Goal: Book appointment/travel/reservation

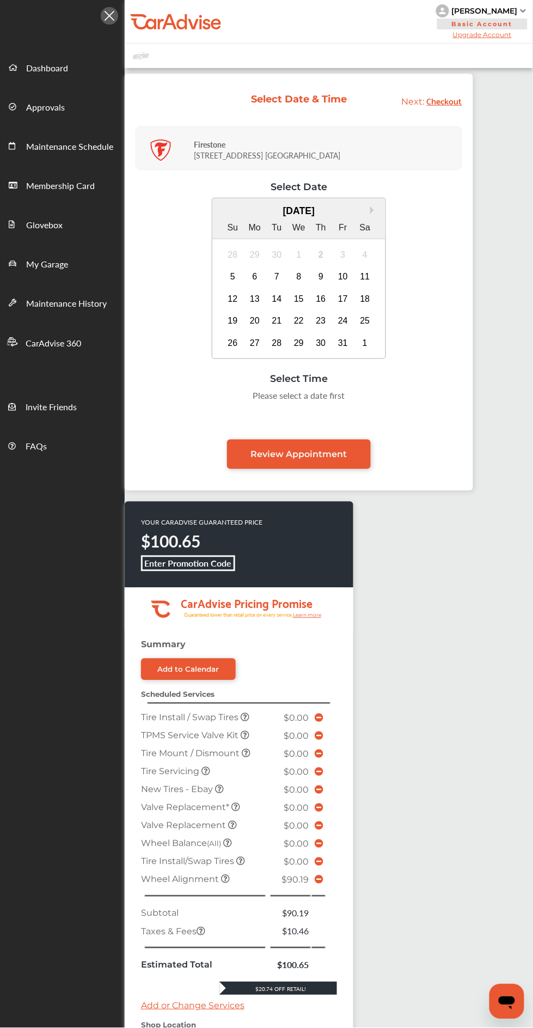
click at [254, 275] on div "6" at bounding box center [254, 276] width 17 height 17
click at [232, 273] on div "5" at bounding box center [232, 276] width 17 height 17
click at [188, 398] on div "10:00 AM" at bounding box center [190, 399] width 52 height 20
click at [351, 450] on link "Review Appointment" at bounding box center [299, 454] width 144 height 29
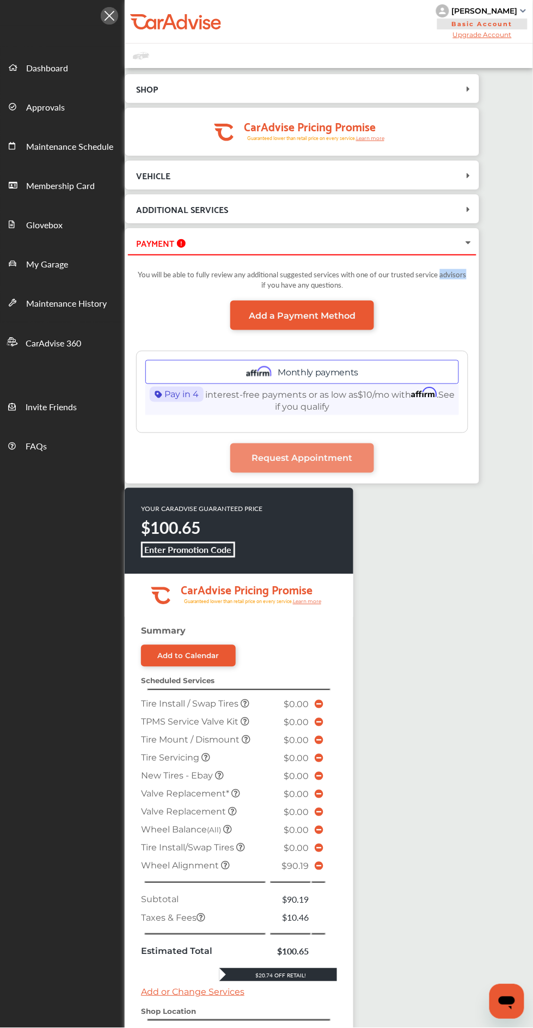
click at [483, 551] on div "SHOP Firestone 7240 N. Mesa St El Paso , TX 79912 Sunday, Oct 5, 2025 10:00 AM …" at bounding box center [329, 648] width 409 height 1149
click at [350, 314] on span "Add a Payment Method" at bounding box center [302, 315] width 107 height 10
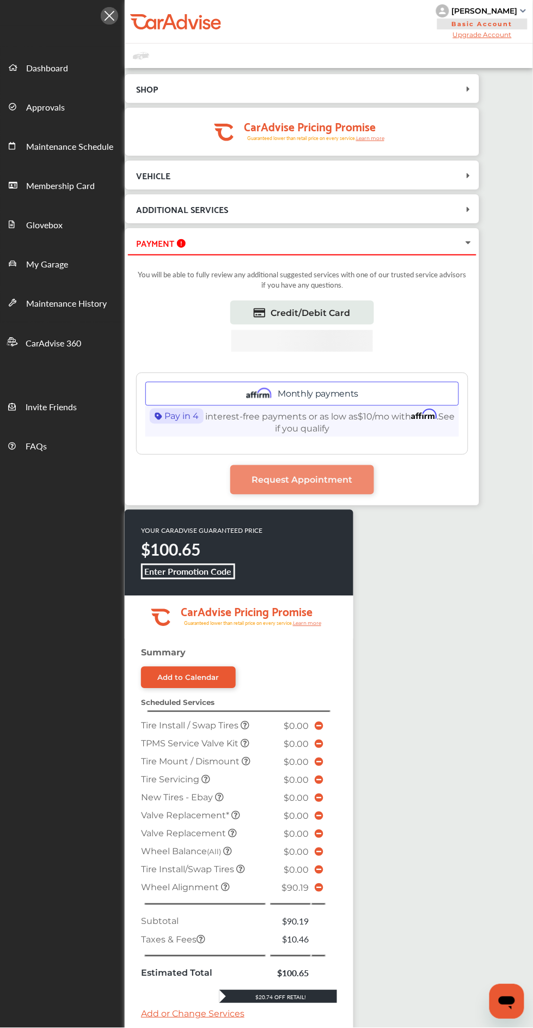
click at [350, 382] on div "Monthly payments" at bounding box center [302, 394] width 314 height 24
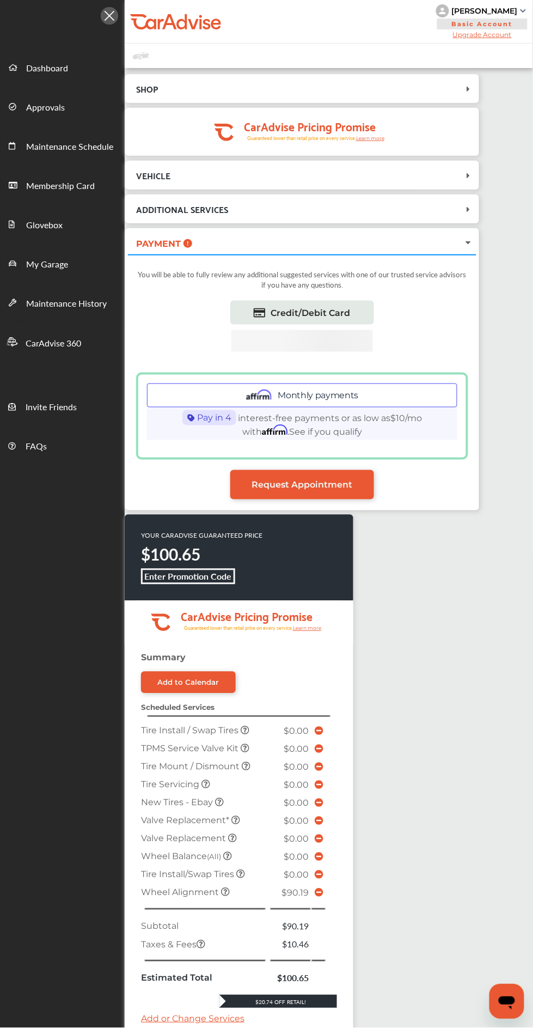
click at [345, 310] on span "Credit/Debit Card" at bounding box center [311, 313] width 80 height 10
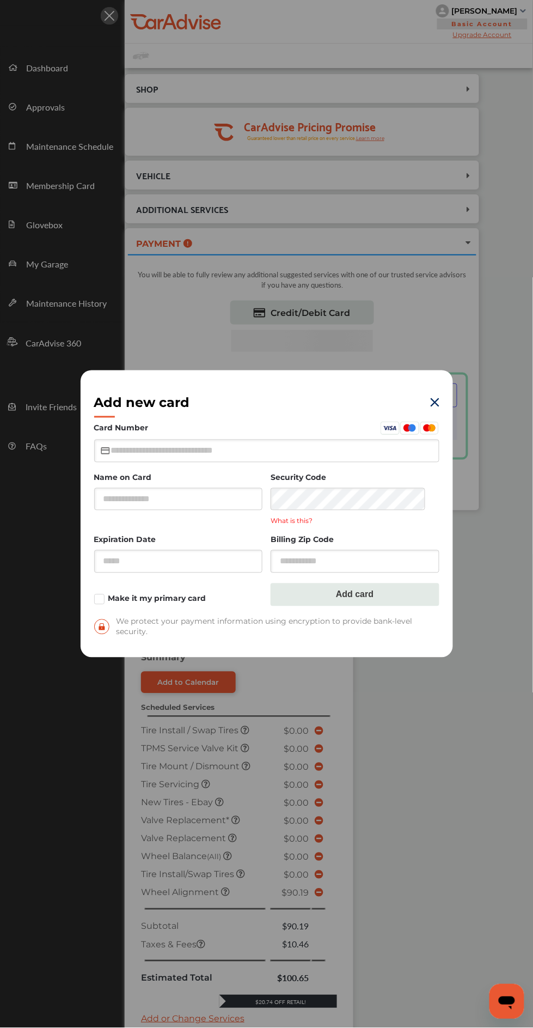
click at [433, 407] on img at bounding box center [435, 402] width 9 height 9
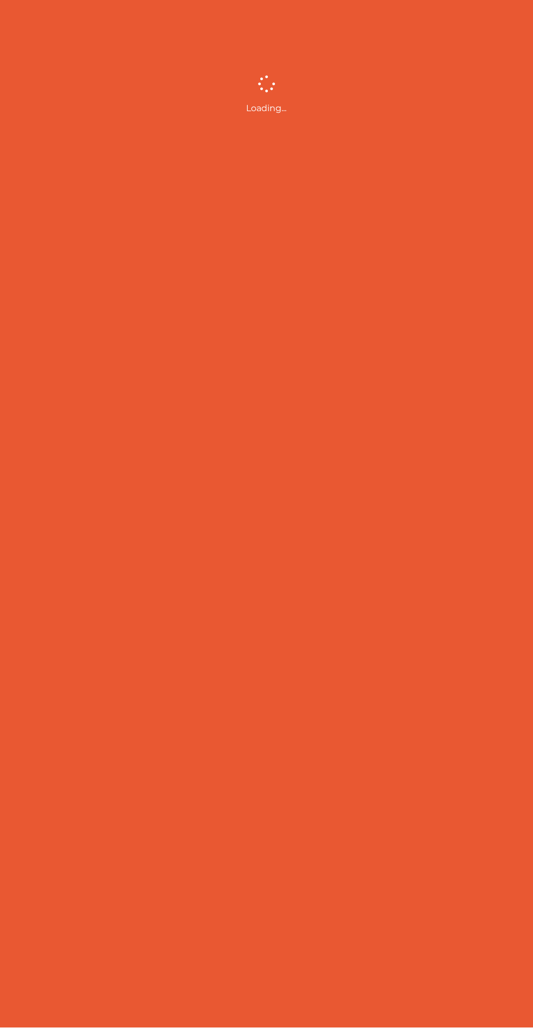
click at [427, 265] on div "Loading..." at bounding box center [266, 514] width 533 height 1028
